Goal: Task Accomplishment & Management: Use online tool/utility

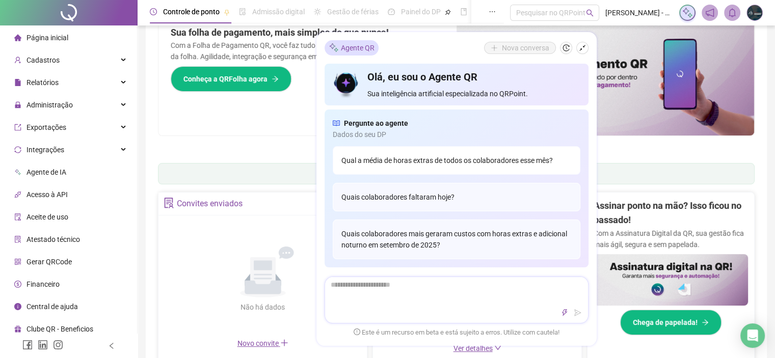
scroll to position [51, 0]
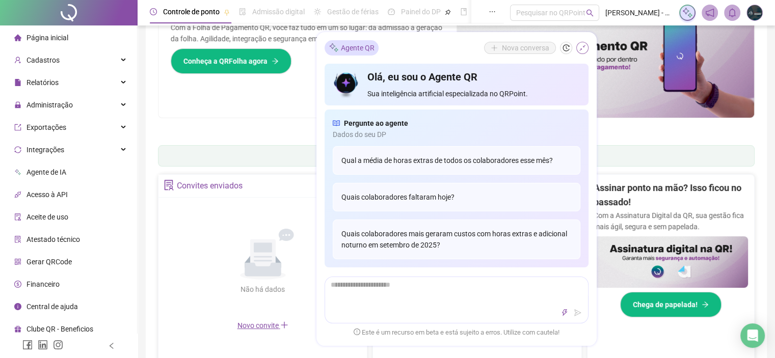
click at [581, 51] on icon "shrink" at bounding box center [582, 47] width 7 height 7
click at [581, 51] on img at bounding box center [606, 56] width 298 height 122
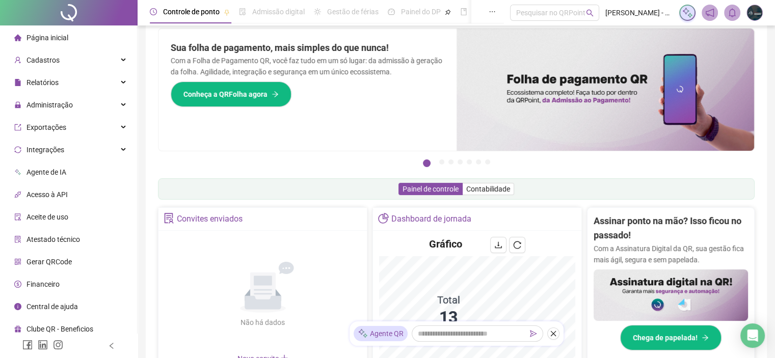
scroll to position [0, 0]
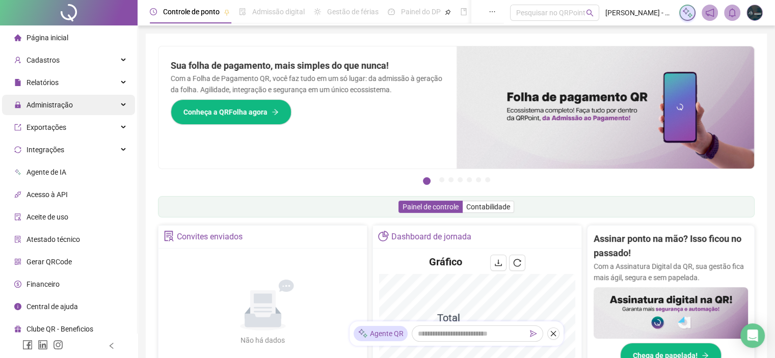
click at [63, 105] on span "Administração" at bounding box center [49, 105] width 46 height 8
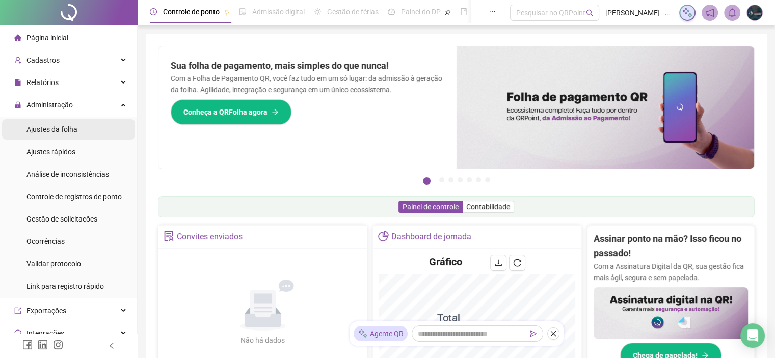
click at [79, 131] on li "Ajustes da folha" at bounding box center [68, 129] width 133 height 20
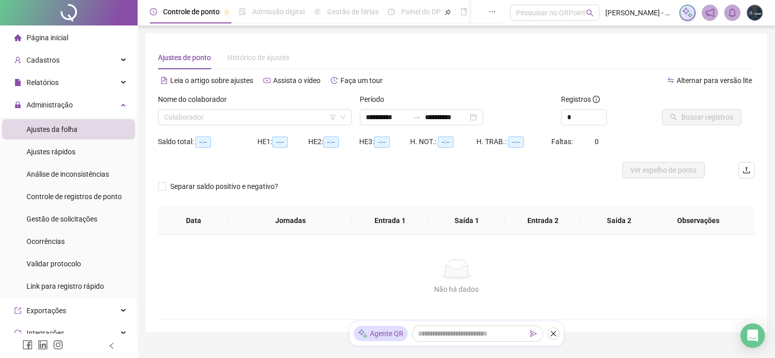
type input "**********"
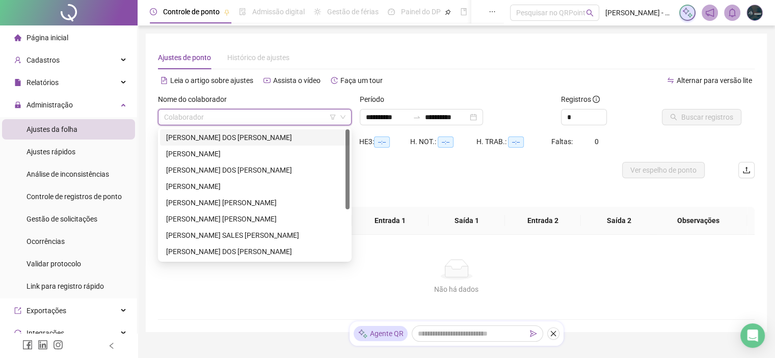
click at [206, 113] on input "search" at bounding box center [250, 117] width 172 height 15
click at [207, 220] on div "[PERSON_NAME] [PERSON_NAME]" at bounding box center [254, 218] width 177 height 11
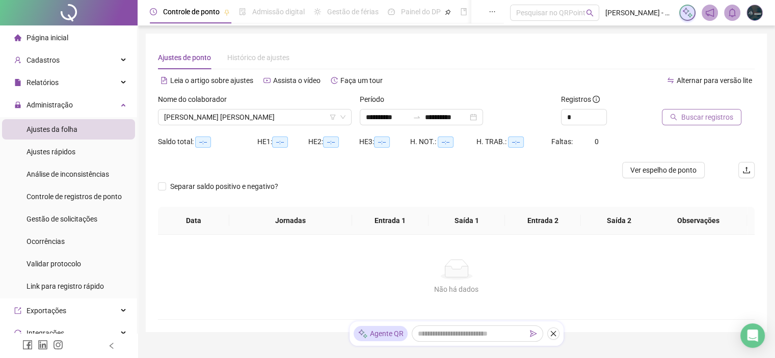
click at [667, 119] on button "Buscar registros" at bounding box center [701, 117] width 79 height 16
